Goal: Task Accomplishment & Management: Manage account settings

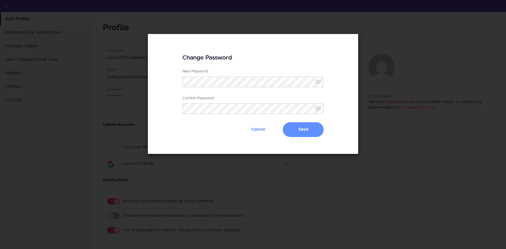
click at [369, 40] on div "Change Password New Password Password must be at least 6 characters Confirm Pas…" at bounding box center [253, 94] width 506 height 121
click at [259, 127] on button "Cancel" at bounding box center [258, 129] width 41 height 15
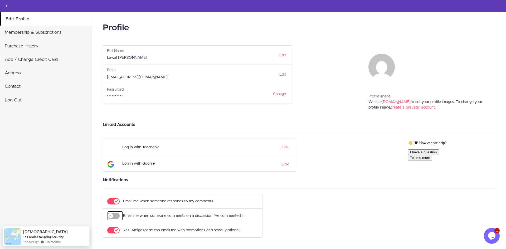
click at [115, 217] on icon "submit" at bounding box center [113, 216] width 12 height 6
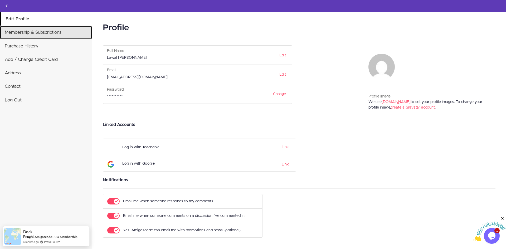
click at [28, 31] on link "Membership & Subscriptions" at bounding box center [46, 32] width 92 height 13
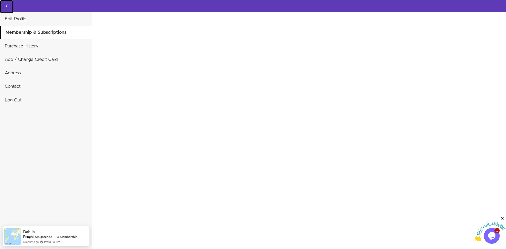
click at [5, 3] on icon "Back to courses" at bounding box center [6, 6] width 6 height 6
click at [6, 6] on use "Back to courses" at bounding box center [7, 5] width 2 height 3
click at [6, 4] on icon "Back to courses" at bounding box center [6, 6] width 6 height 6
